Goal: Transaction & Acquisition: Book appointment/travel/reservation

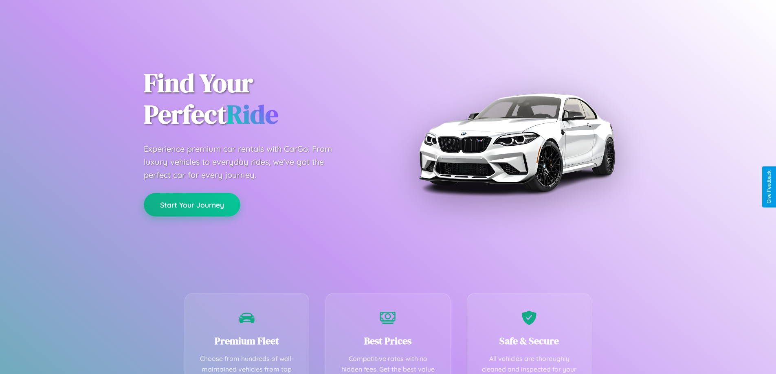
click at [192, 205] on button "Start Your Journey" at bounding box center [192, 205] width 96 height 24
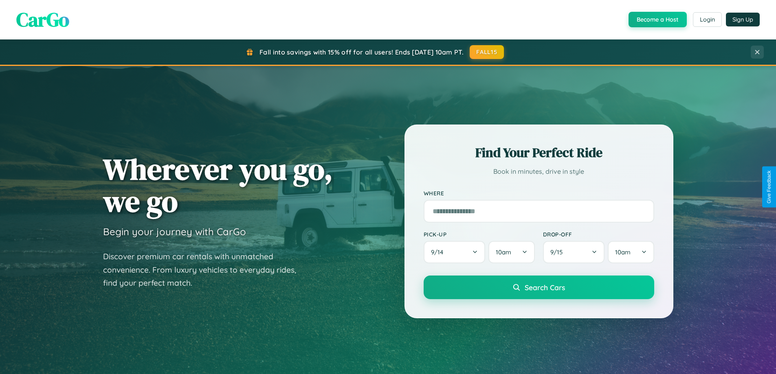
scroll to position [351, 0]
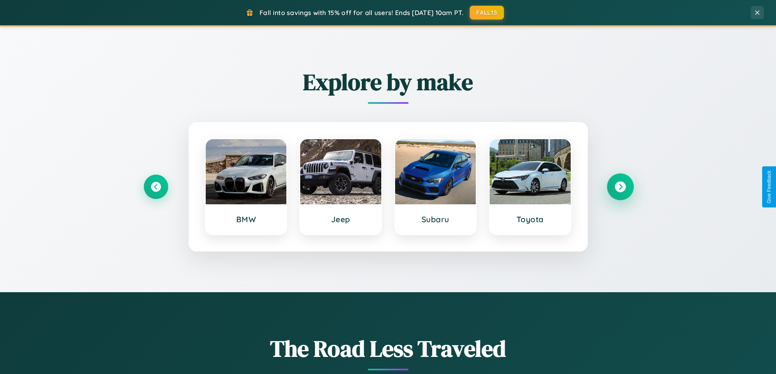
click at [620, 187] on icon at bounding box center [619, 187] width 11 height 11
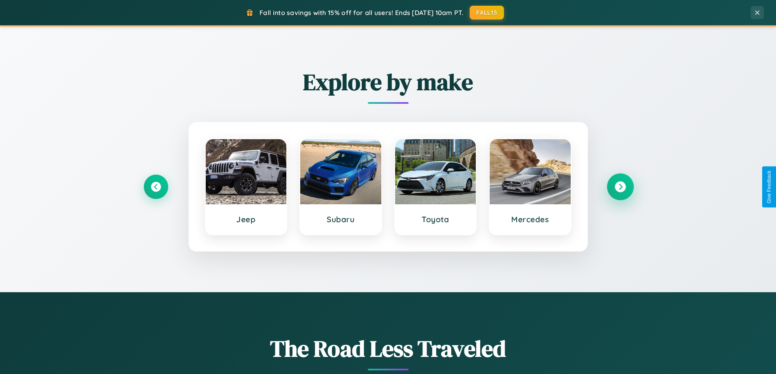
click at [620, 187] on icon at bounding box center [619, 187] width 11 height 11
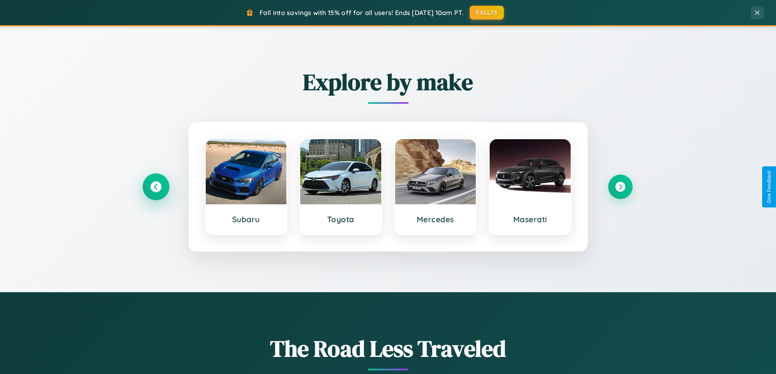
click at [156, 187] on icon at bounding box center [155, 187] width 11 height 11
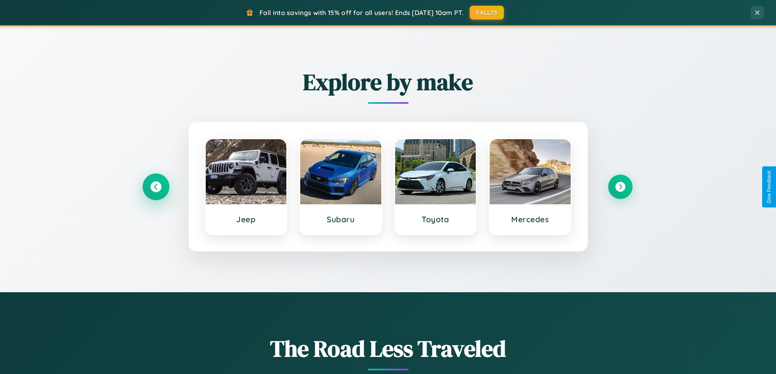
click at [156, 187] on icon at bounding box center [155, 187] width 11 height 11
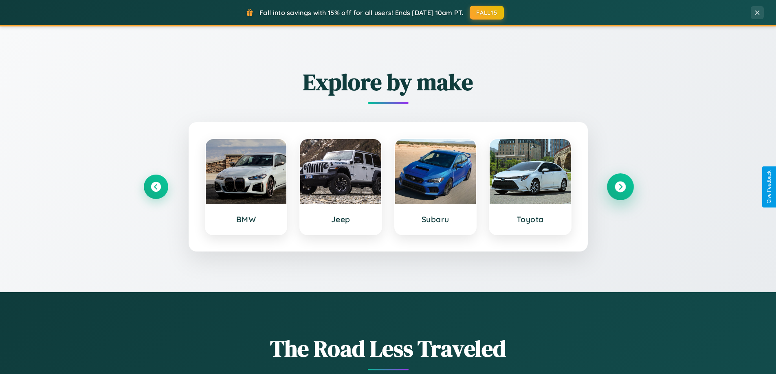
click at [620, 187] on icon at bounding box center [619, 187] width 11 height 11
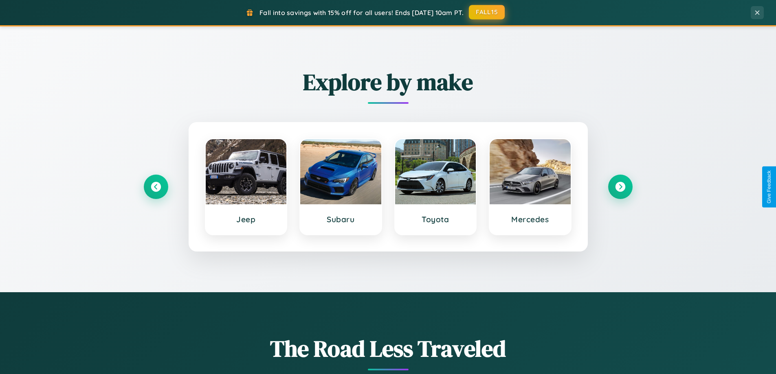
click at [487, 13] on button "FALL15" at bounding box center [487, 12] width 36 height 15
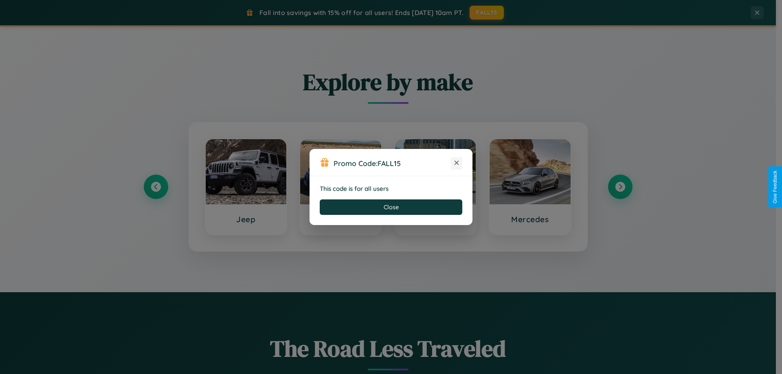
click at [456, 163] on icon at bounding box center [456, 163] width 8 height 8
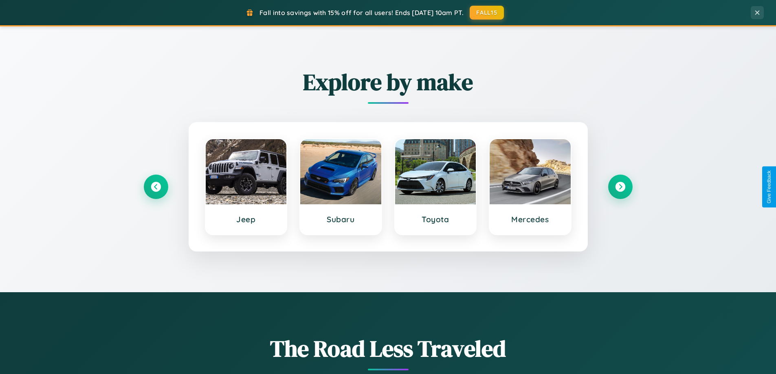
scroll to position [0, 0]
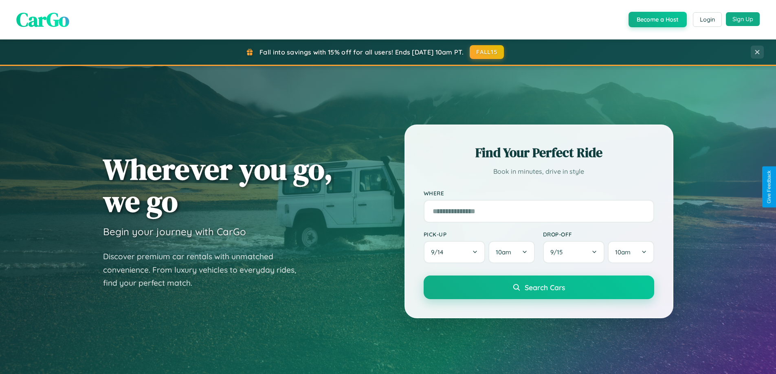
click at [742, 19] on button "Sign Up" at bounding box center [743, 19] width 34 height 14
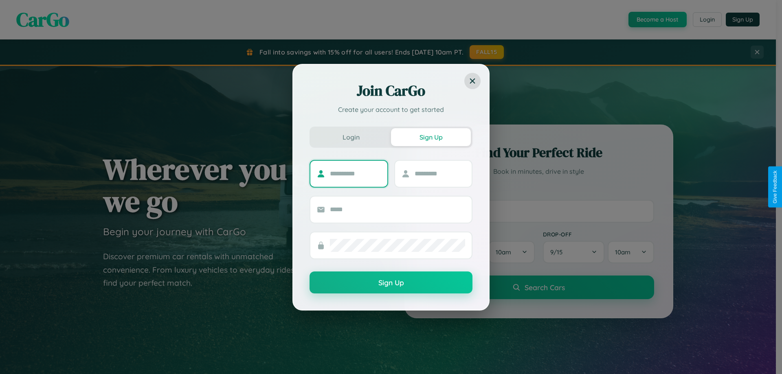
click at [355, 173] on input "text" at bounding box center [355, 173] width 51 height 13
type input "****"
click at [439, 173] on input "text" at bounding box center [439, 173] width 51 height 13
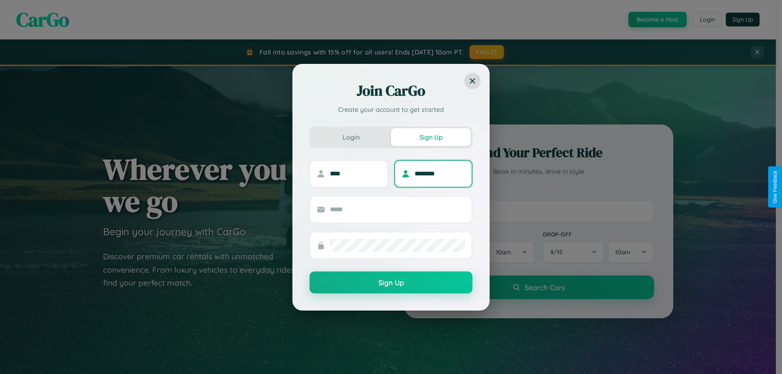
type input "********"
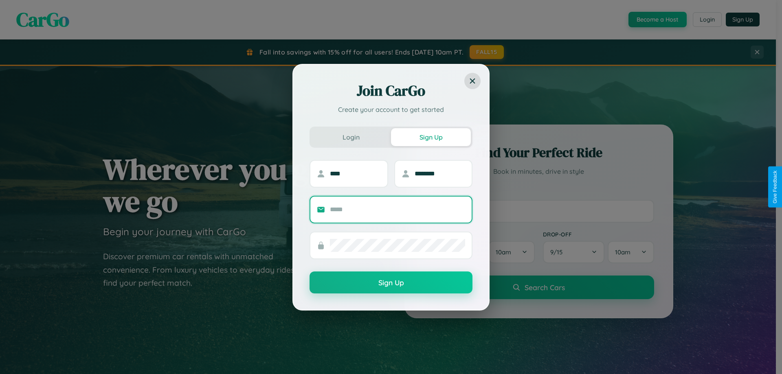
click at [397, 209] on input "text" at bounding box center [397, 209] width 135 height 13
type input "**********"
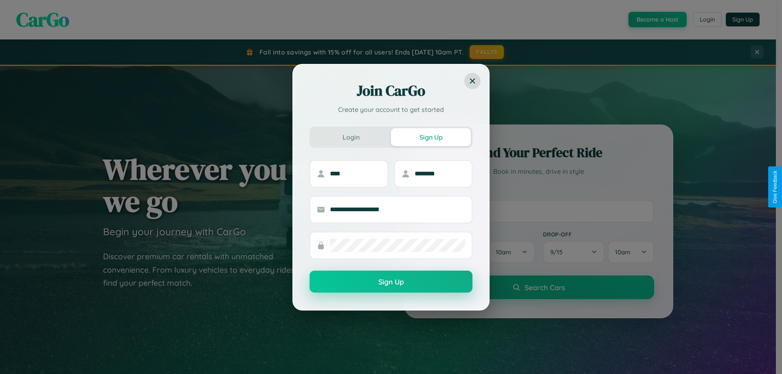
click at [391, 282] on button "Sign Up" at bounding box center [390, 282] width 163 height 22
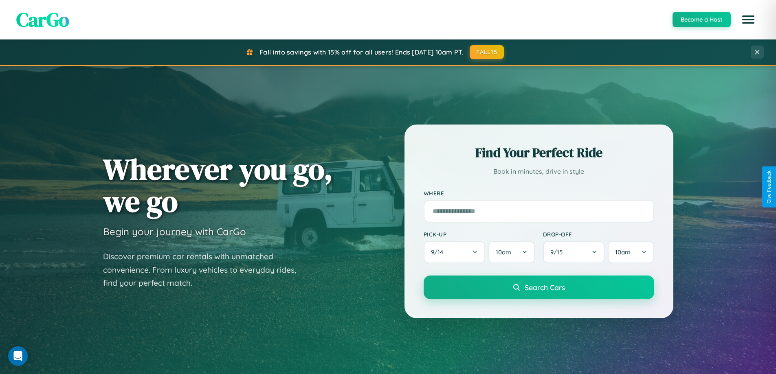
scroll to position [24, 0]
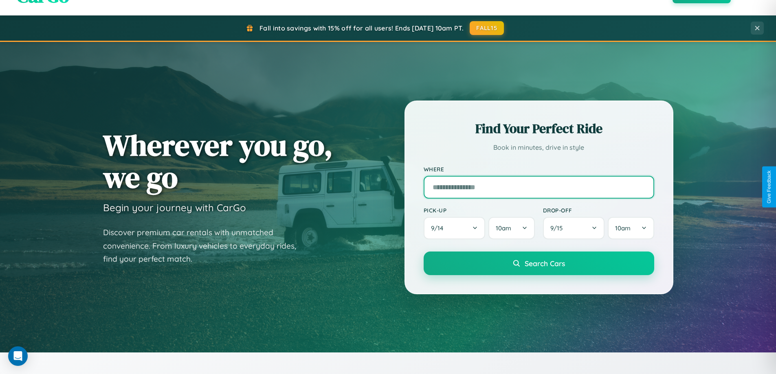
click at [538, 187] on input "text" at bounding box center [538, 187] width 230 height 23
type input "**********"
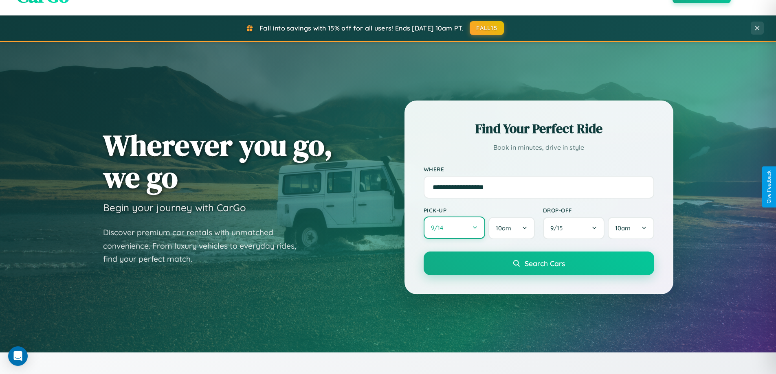
click at [454, 228] on button "9 / 14" at bounding box center [454, 228] width 62 height 22
select select "*"
select select "****"
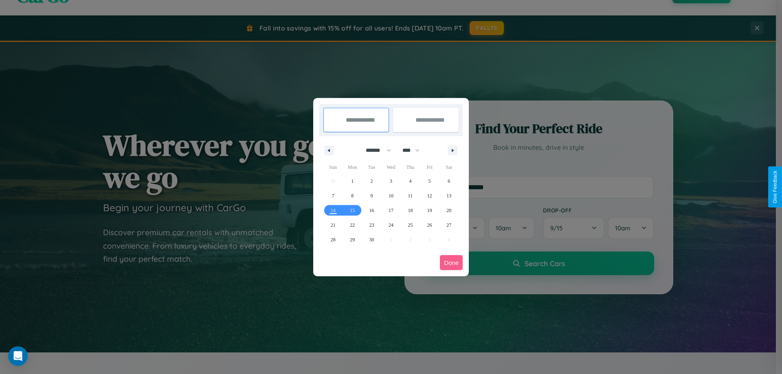
click at [375, 150] on select "******* ******** ***** ***** *** **** **** ****** ********* ******* ******** **…" at bounding box center [377, 150] width 35 height 13
select select "**"
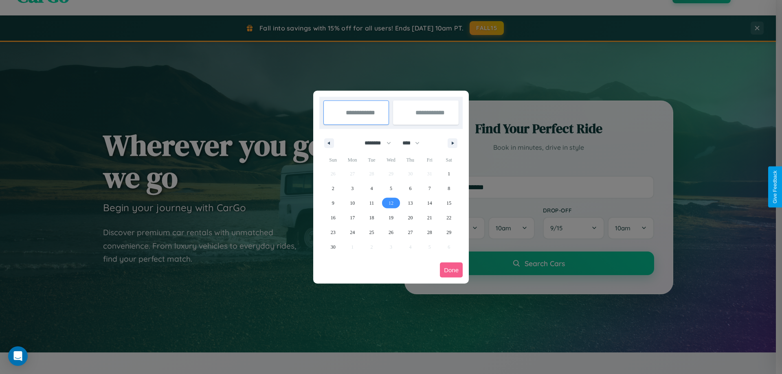
click at [390, 203] on span "12" at bounding box center [390, 203] width 5 height 15
type input "**********"
click at [449, 203] on span "15" at bounding box center [448, 203] width 5 height 15
type input "**********"
click at [451, 270] on button "Done" at bounding box center [451, 270] width 23 height 15
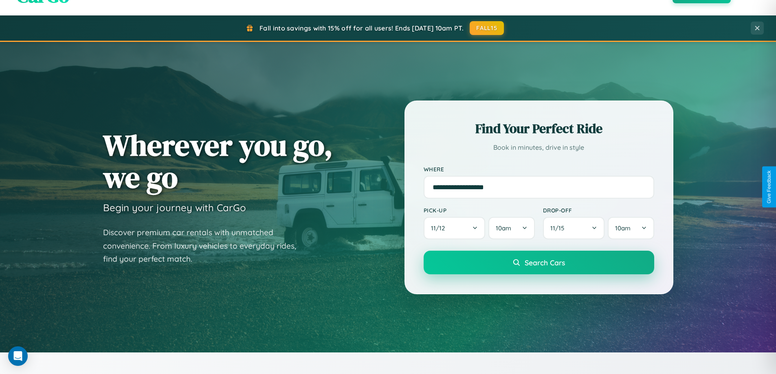
click at [538, 263] on span "Search Cars" at bounding box center [544, 262] width 40 height 9
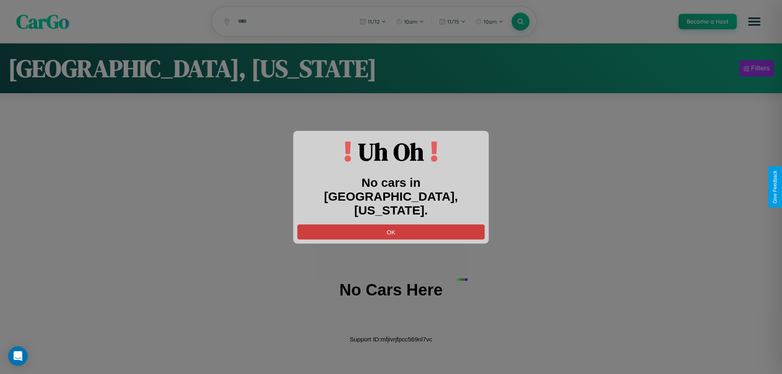
click at [391, 224] on button "OK" at bounding box center [390, 231] width 187 height 15
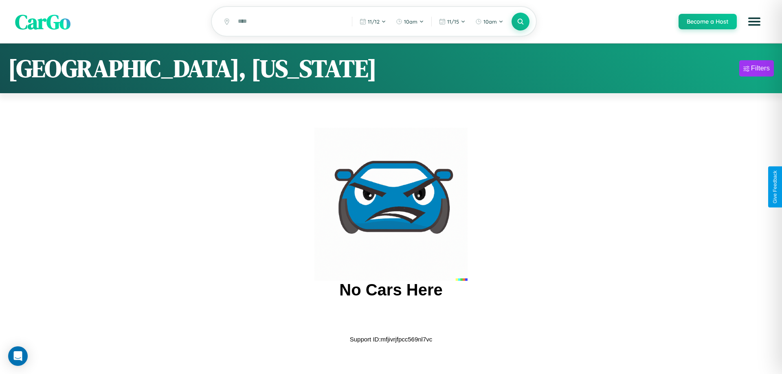
click at [43, 22] on span "CarGo" at bounding box center [42, 21] width 55 height 28
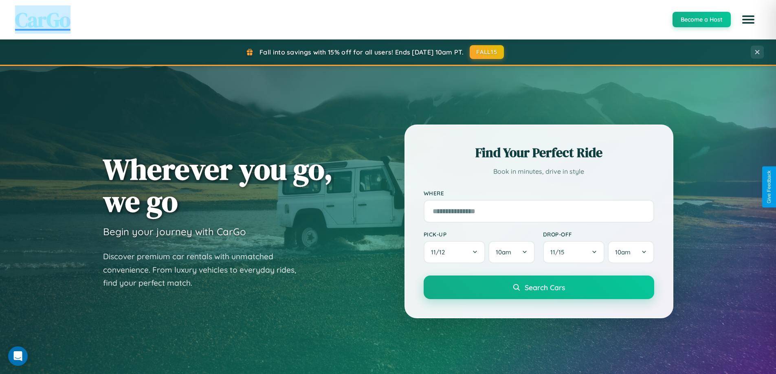
scroll to position [351, 0]
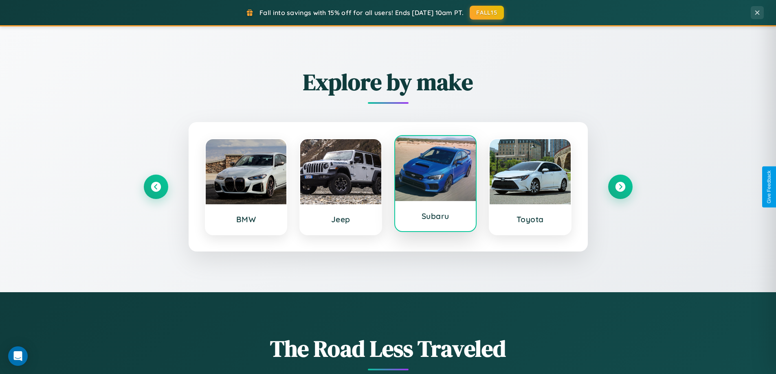
click at [435, 184] on div at bounding box center [435, 168] width 81 height 65
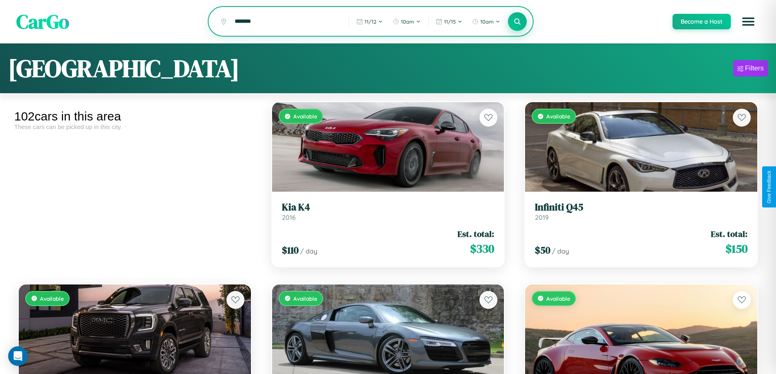
click at [517, 22] on icon at bounding box center [517, 22] width 8 height 8
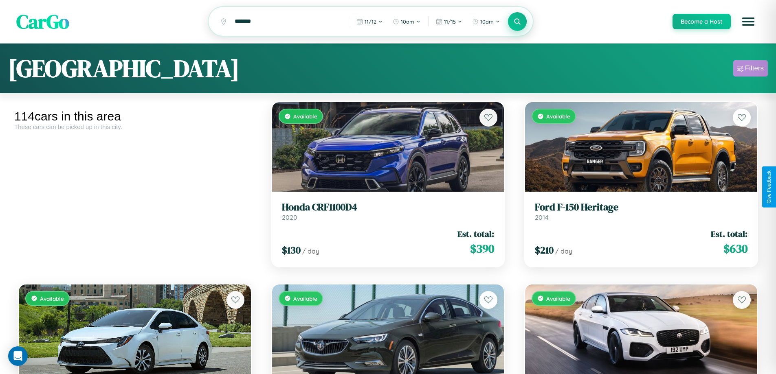
click at [750, 70] on div "Filters" at bounding box center [754, 68] width 19 height 8
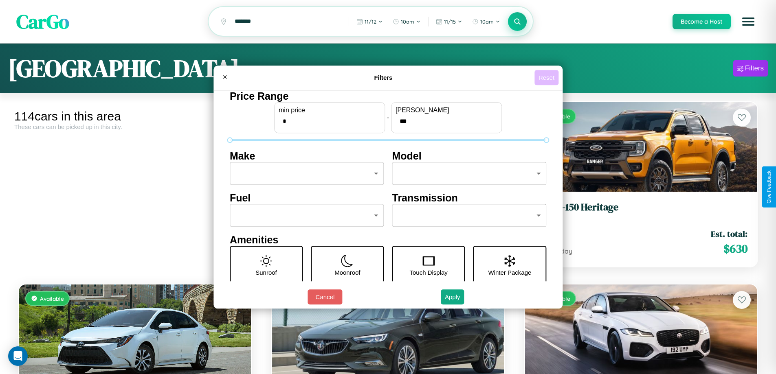
click at [547, 77] on button "Reset" at bounding box center [546, 77] width 24 height 15
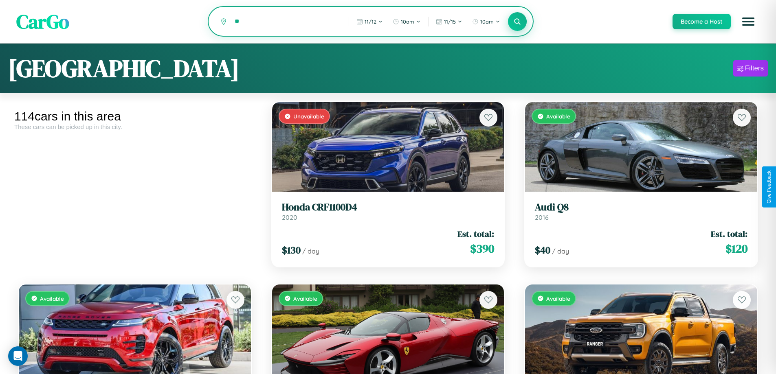
type input "*"
type input "*****"
click at [517, 22] on icon at bounding box center [517, 22] width 8 height 8
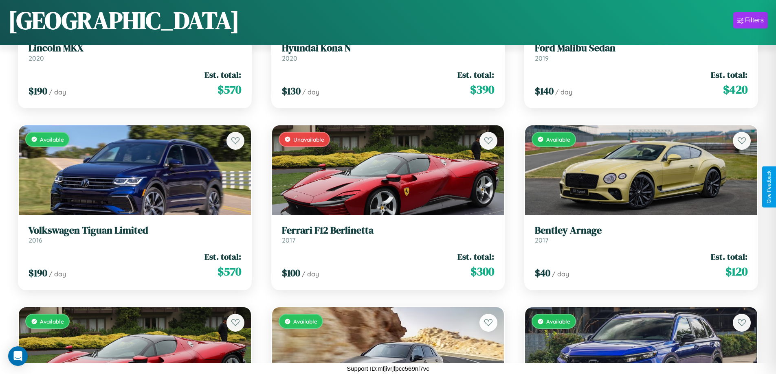
scroll to position [297, 0]
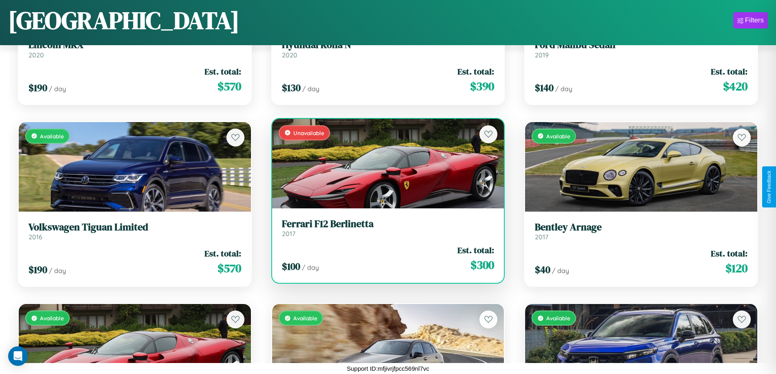
click at [384, 163] on div "Unavailable" at bounding box center [388, 164] width 232 height 90
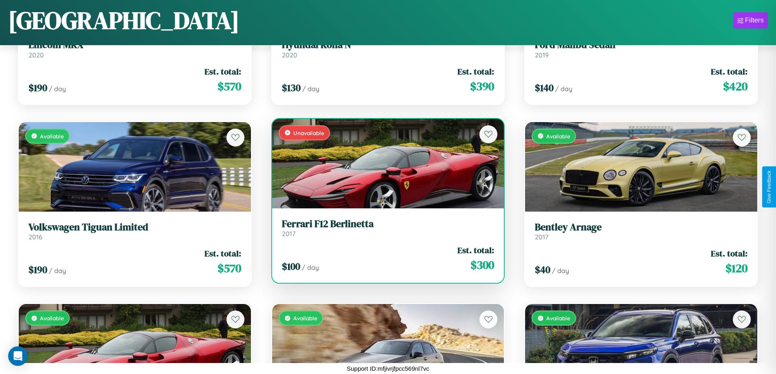
click at [384, 163] on div "Unavailable" at bounding box center [388, 164] width 232 height 90
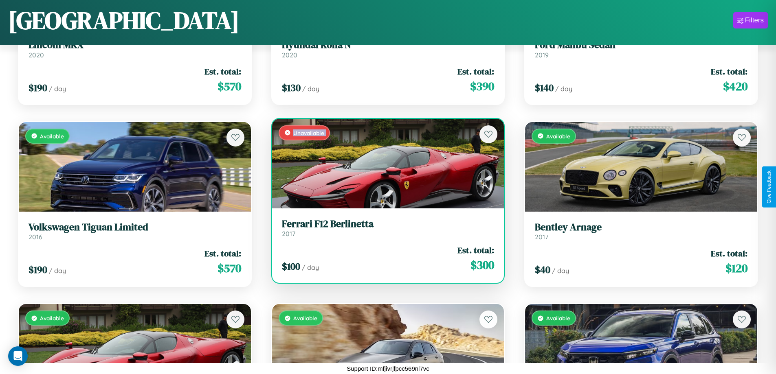
click at [384, 163] on div "Unavailable" at bounding box center [388, 164] width 232 height 90
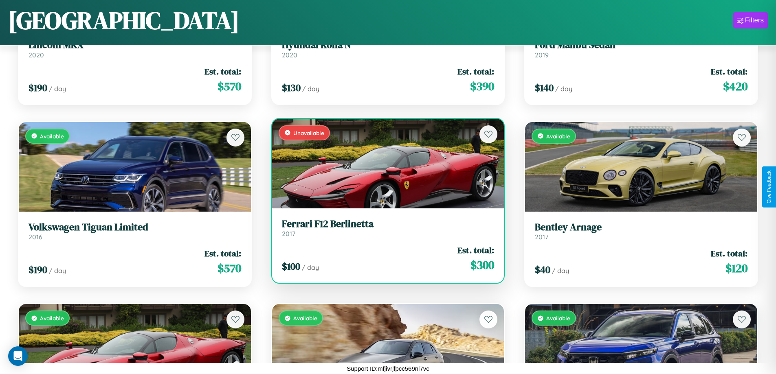
click at [384, 163] on div "Unavailable" at bounding box center [388, 164] width 232 height 90
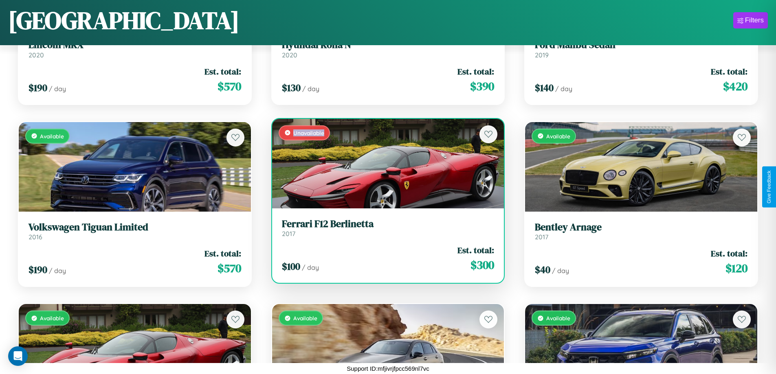
click at [384, 163] on div "Unavailable" at bounding box center [388, 164] width 232 height 90
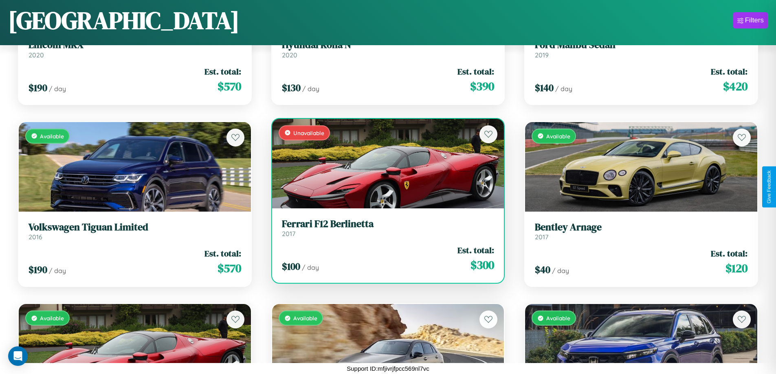
click at [384, 228] on h3 "Ferrari F12 Berlinetta" at bounding box center [388, 224] width 213 height 12
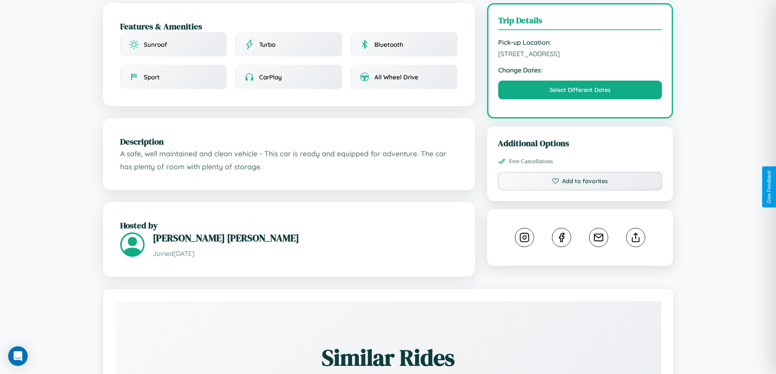
scroll to position [293, 0]
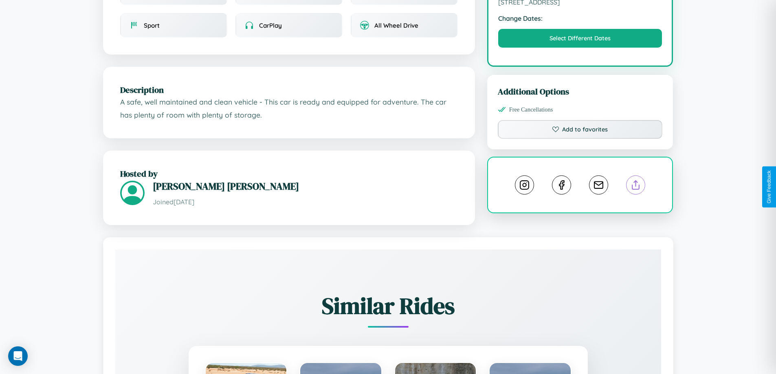
click at [636, 186] on line at bounding box center [636, 184] width 0 height 6
